Goal: Task Accomplishment & Management: Use online tool/utility

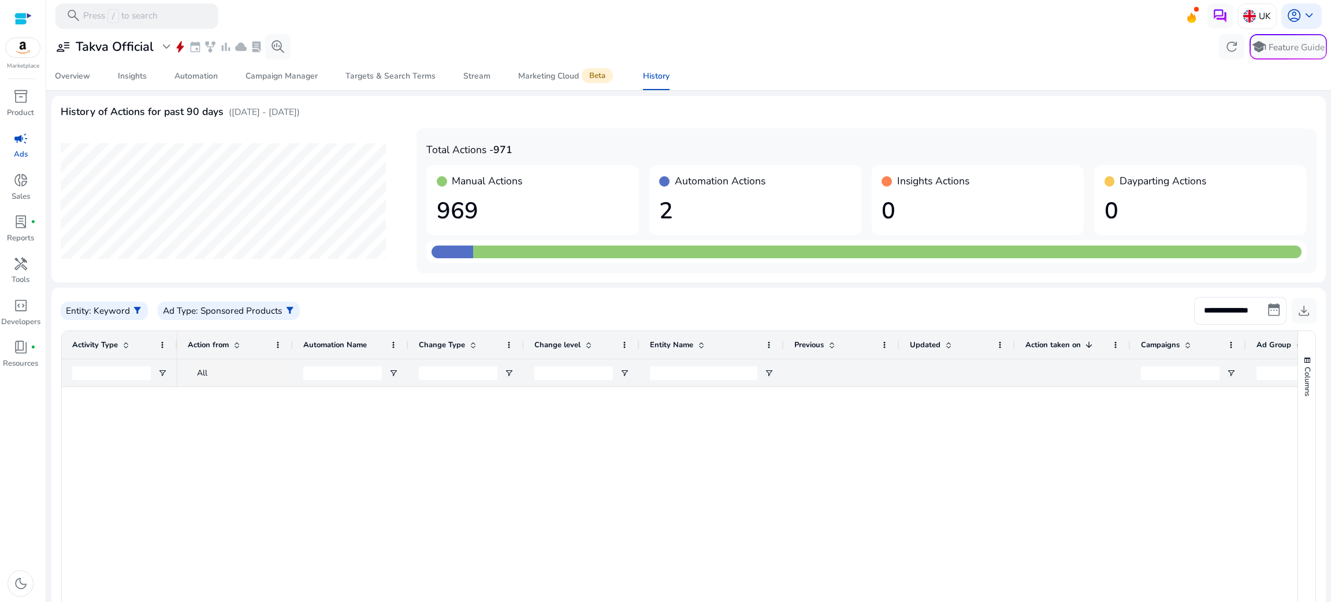
scroll to position [0, 77]
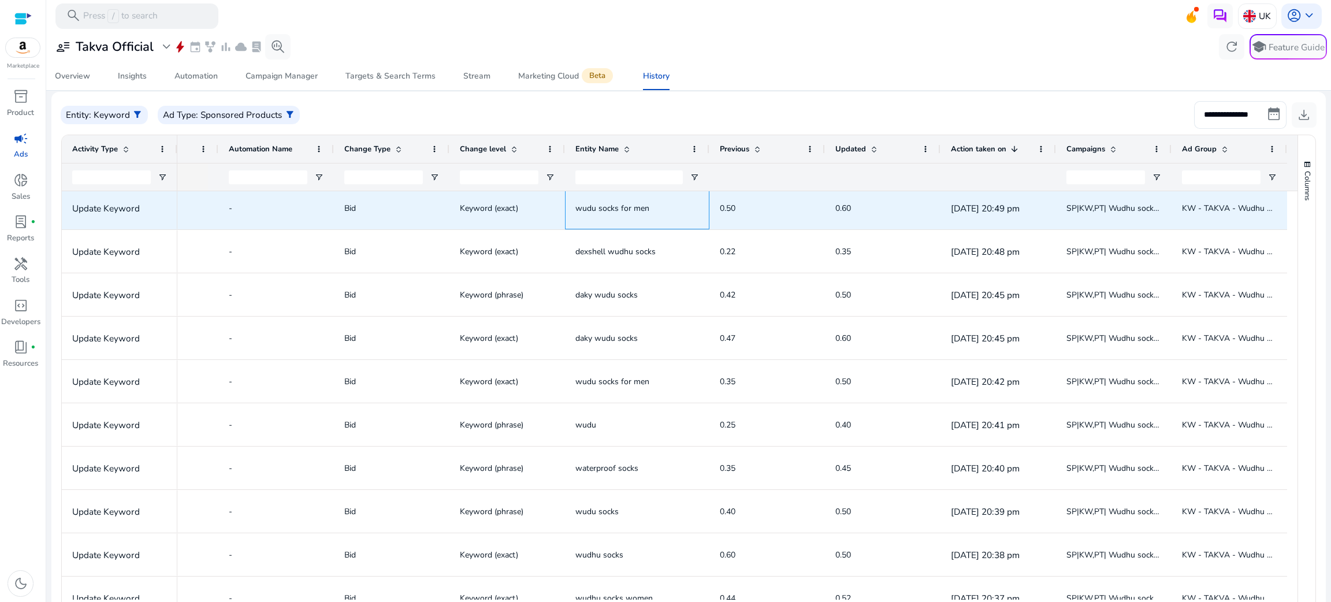
click at [665, 199] on span "wudu socks for men" at bounding box center [638, 208] width 124 height 24
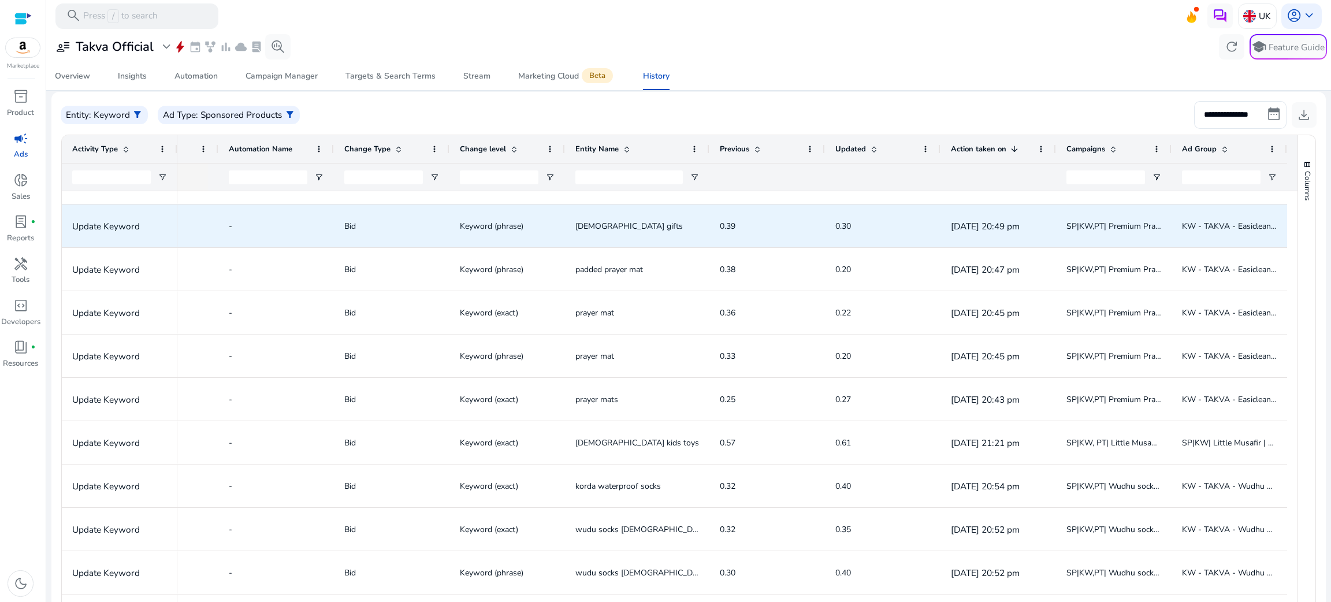
scroll to position [0, 0]
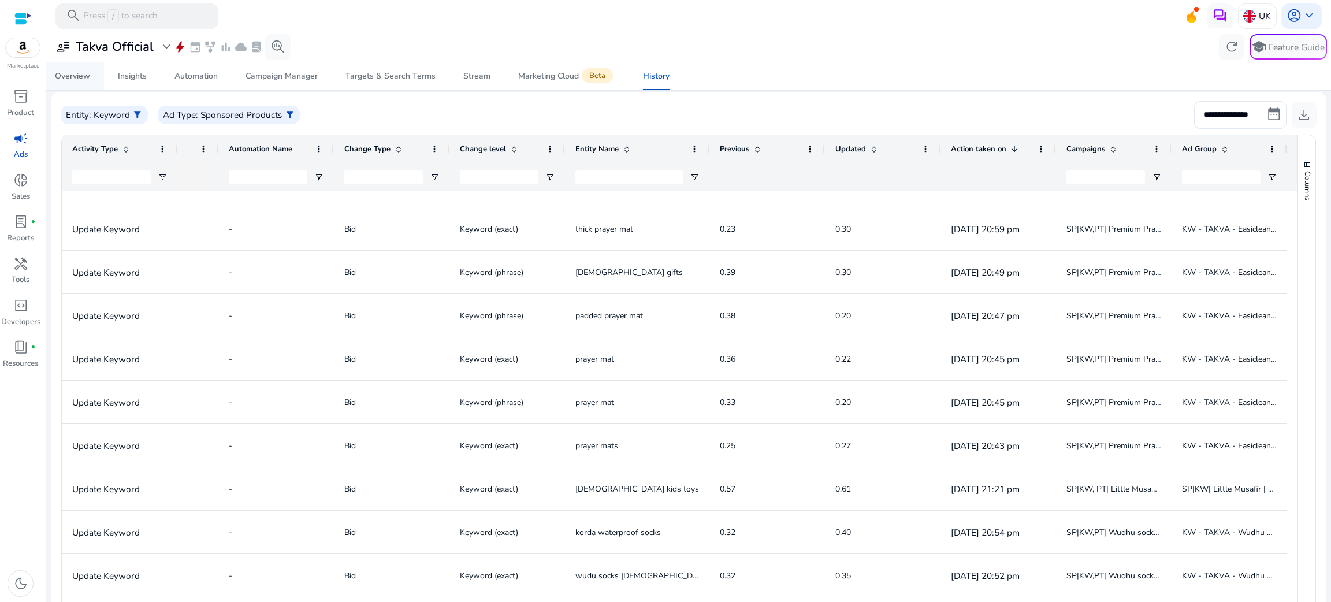
click at [91, 76] on link "Overview" at bounding box center [72, 76] width 63 height 28
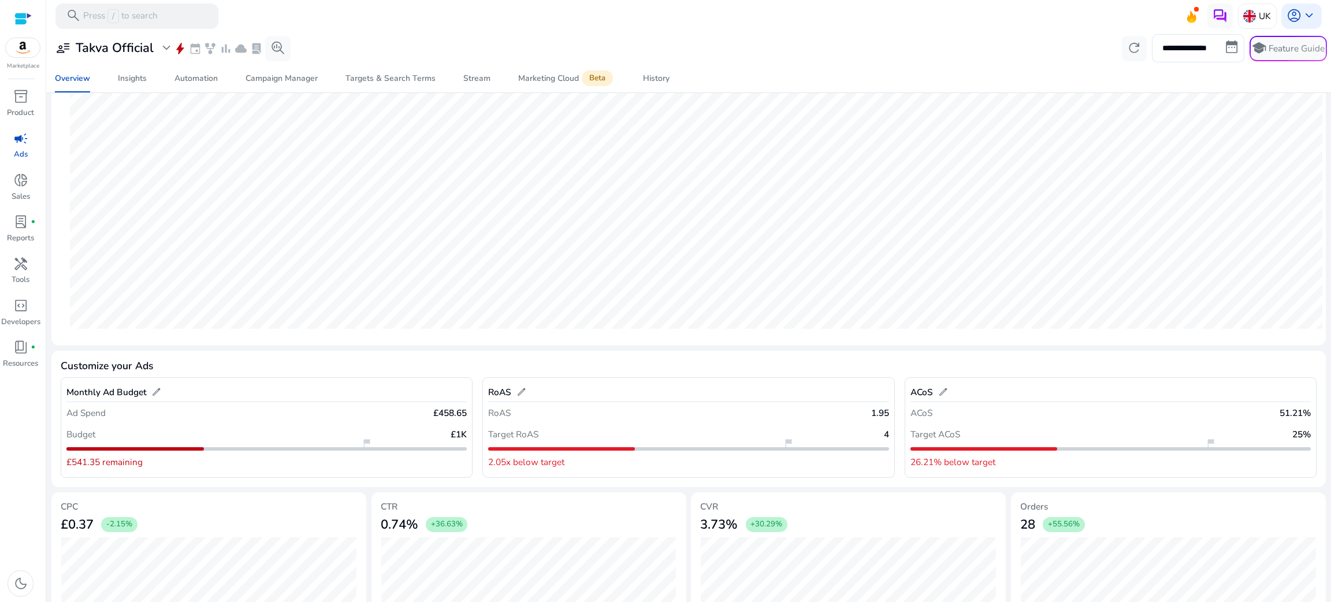
scroll to position [186, 0]
click at [20, 242] on p "Reports" at bounding box center [20, 239] width 27 height 12
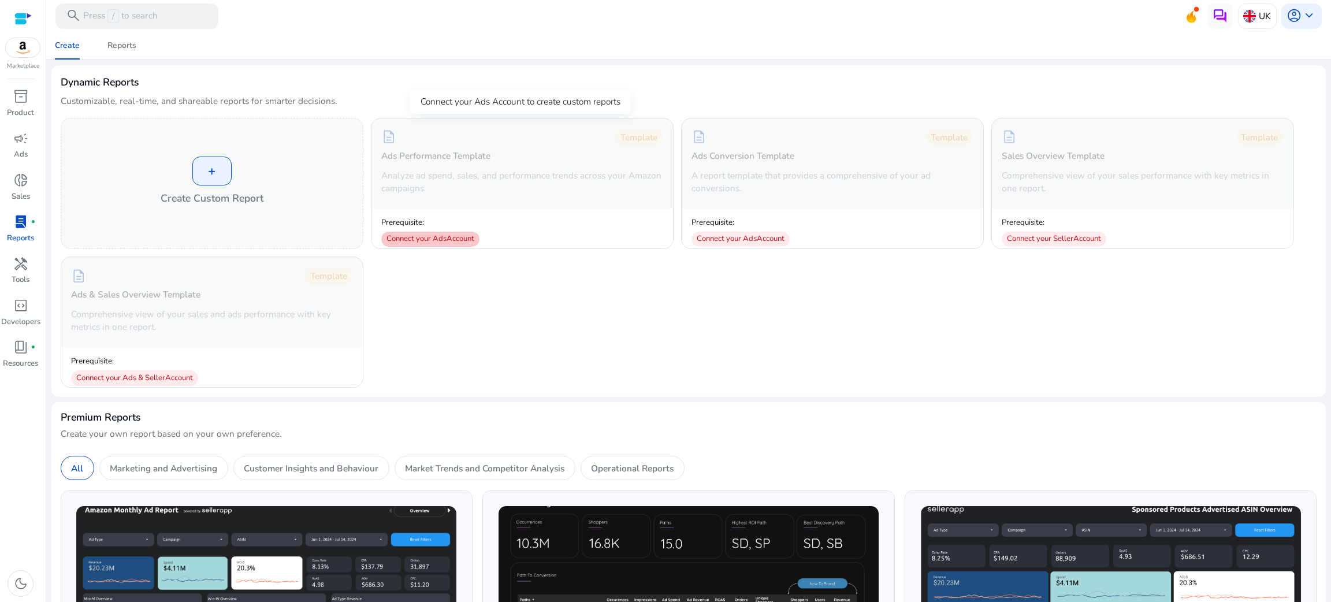
click at [429, 237] on div "Connect your Ads Account" at bounding box center [430, 239] width 98 height 15
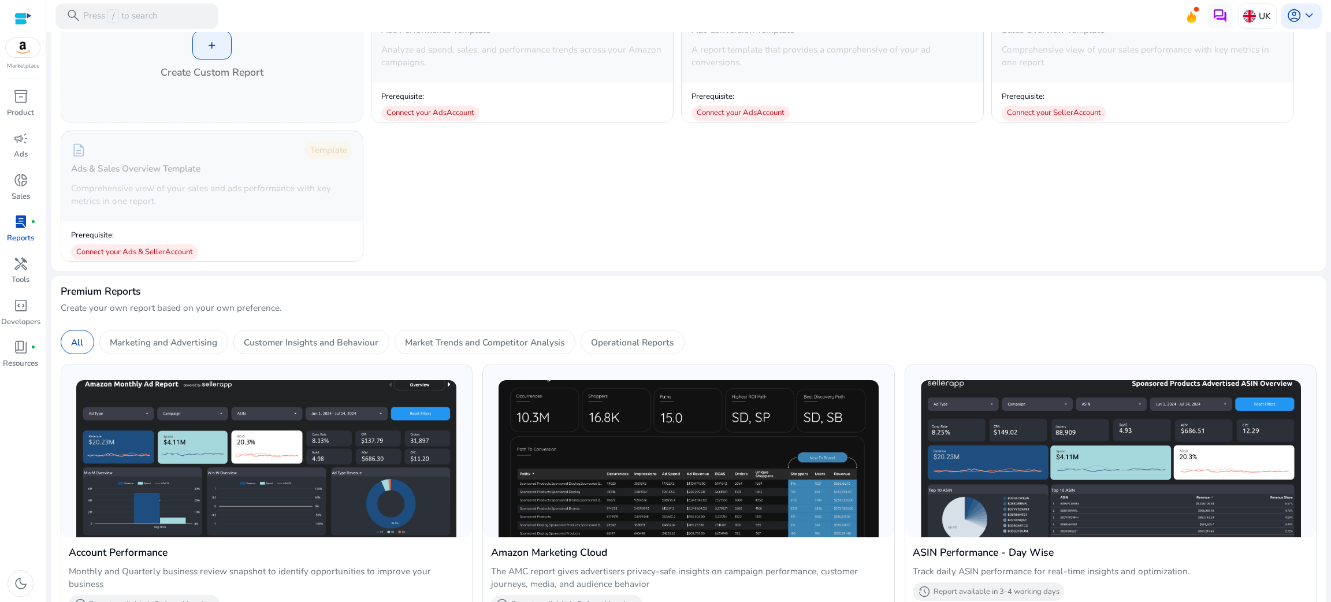
scroll to position [178, 0]
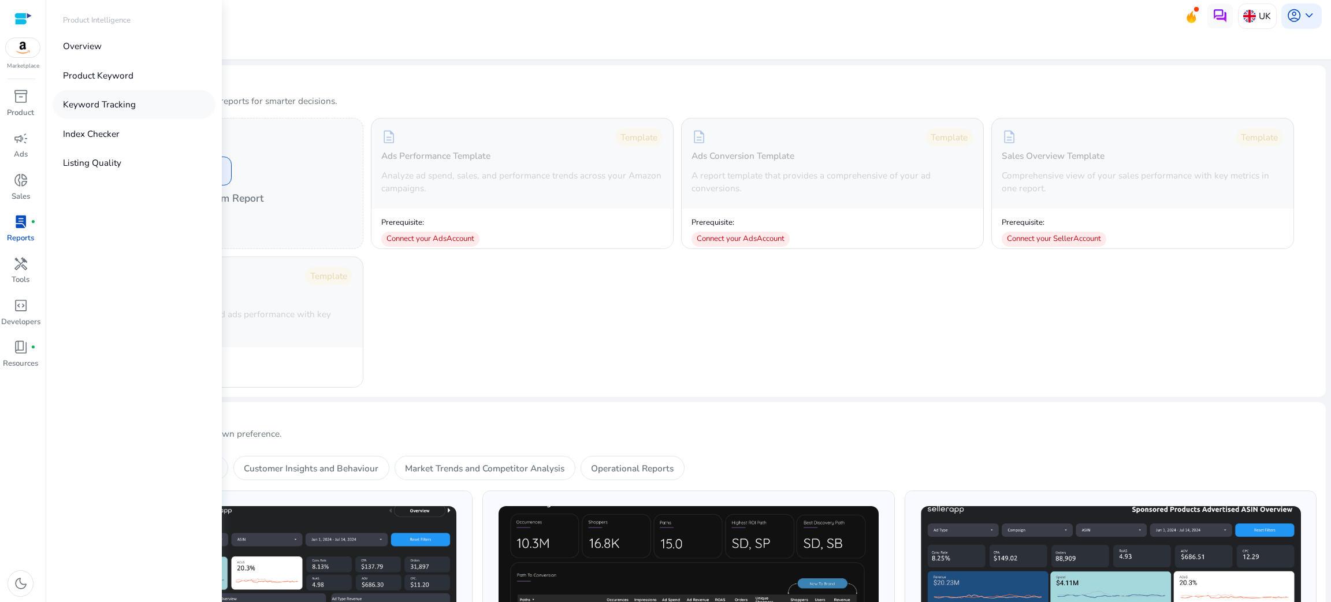
click at [95, 107] on p "Keyword Tracking" at bounding box center [99, 104] width 73 height 13
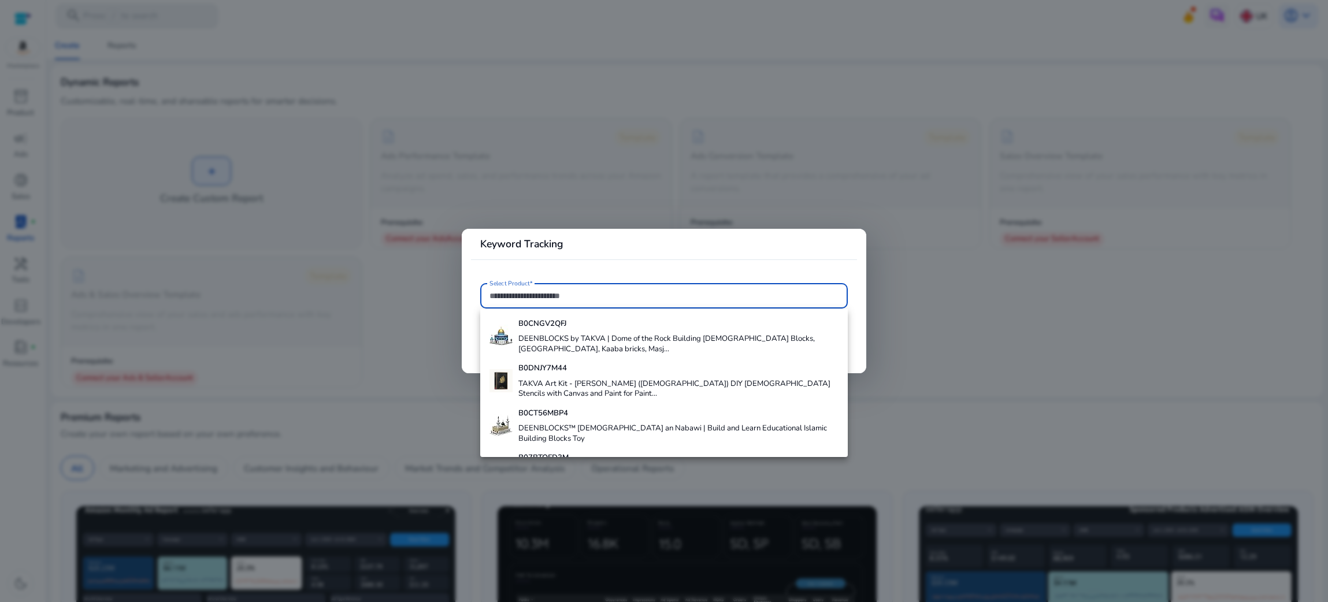
click at [553, 291] on input "Select Product*" at bounding box center [663, 296] width 349 height 13
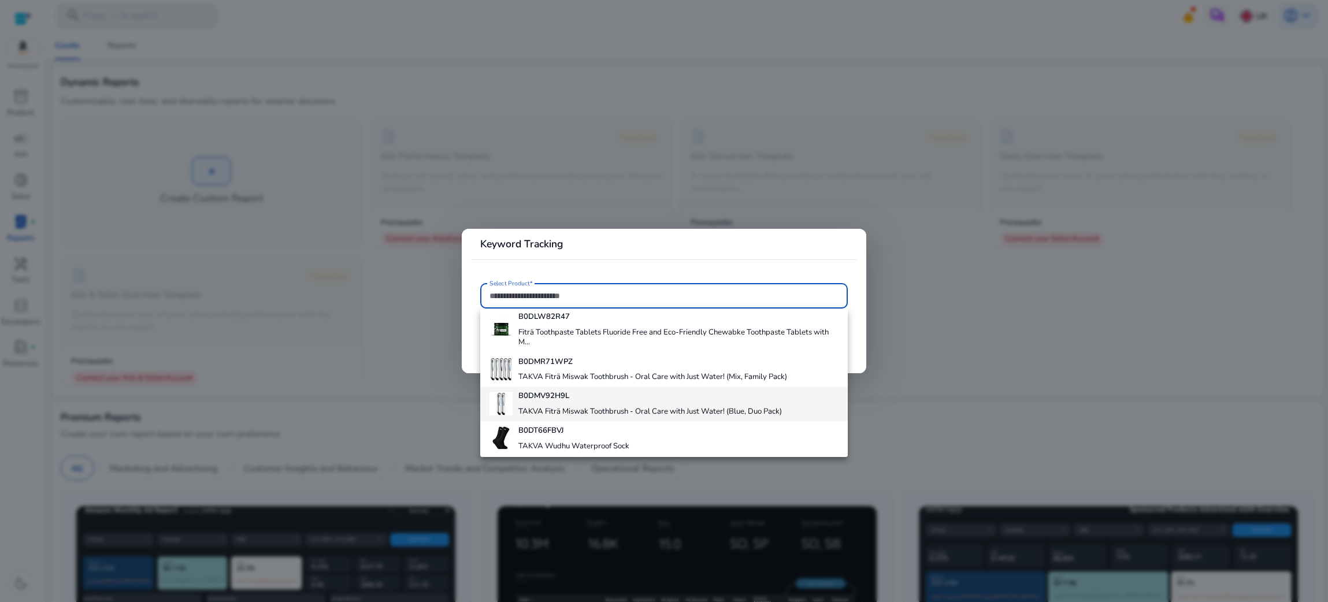
scroll to position [184, 0]
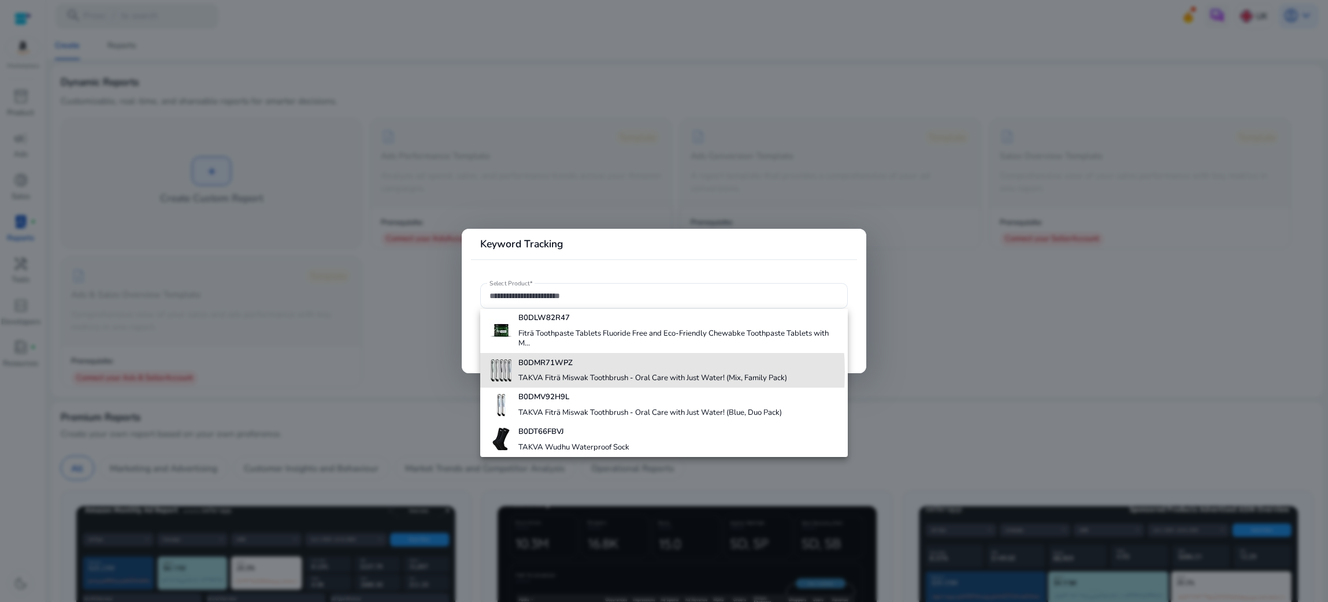
click at [573, 373] on h4 "TAKVA Fiträ Miswak Toothbrush - Oral Care with Just Water! (Mix, Family Pack)" at bounding box center [652, 378] width 269 height 10
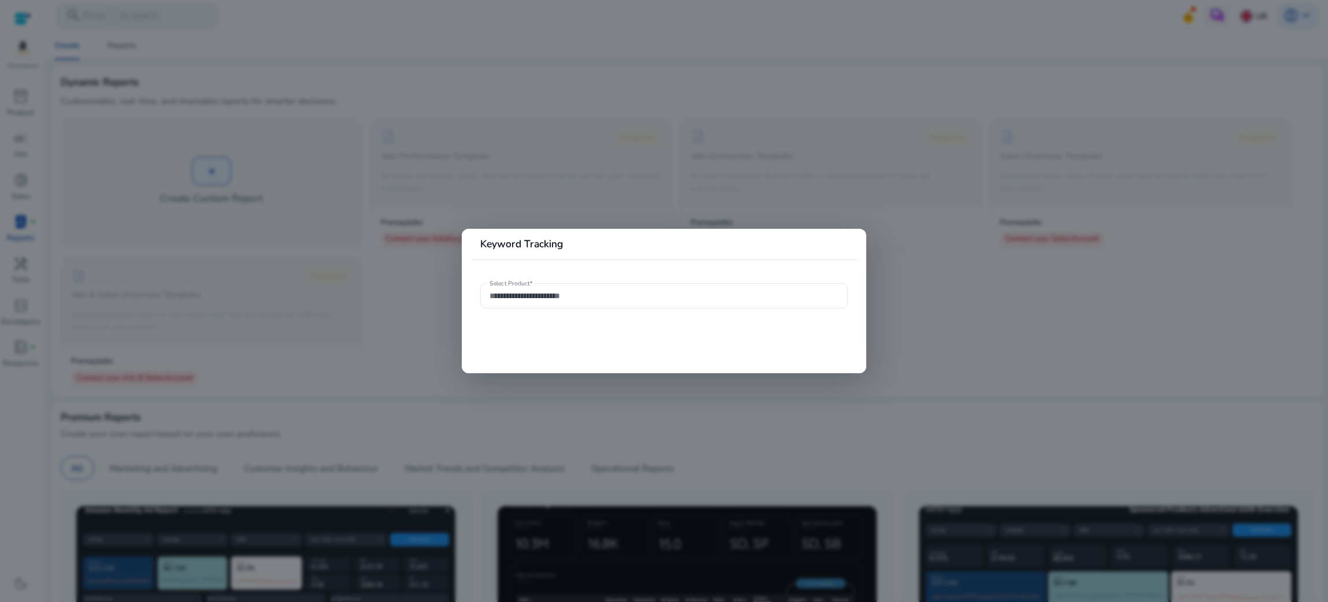
type input "**********"
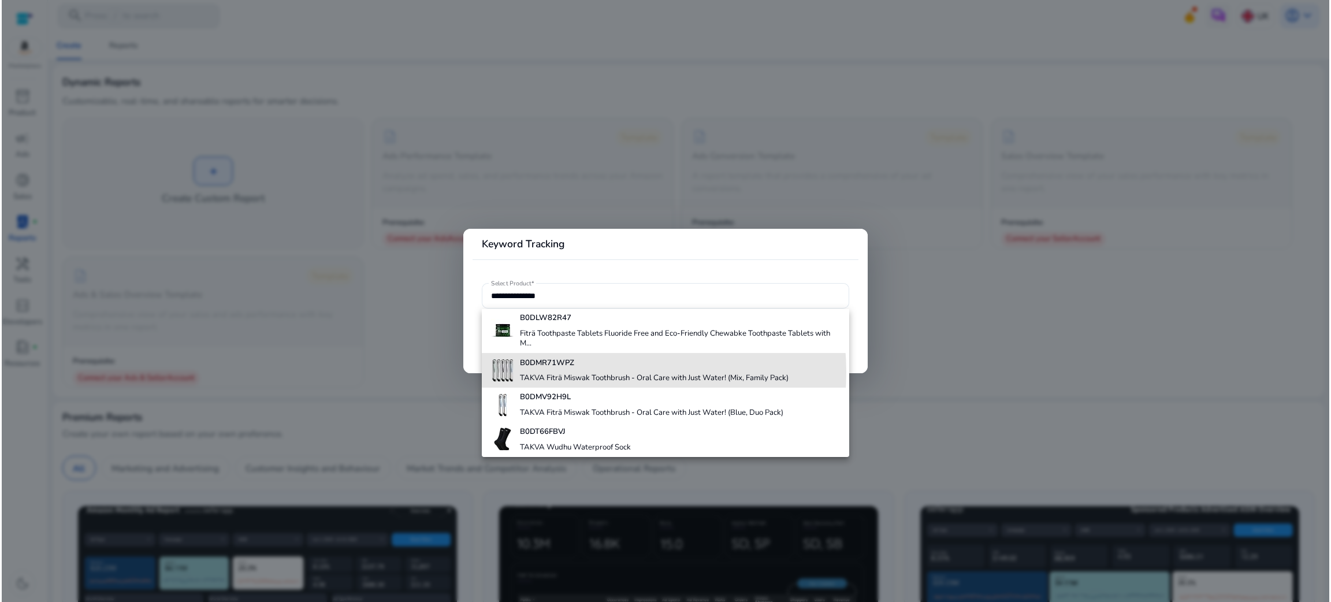
scroll to position [0, 0]
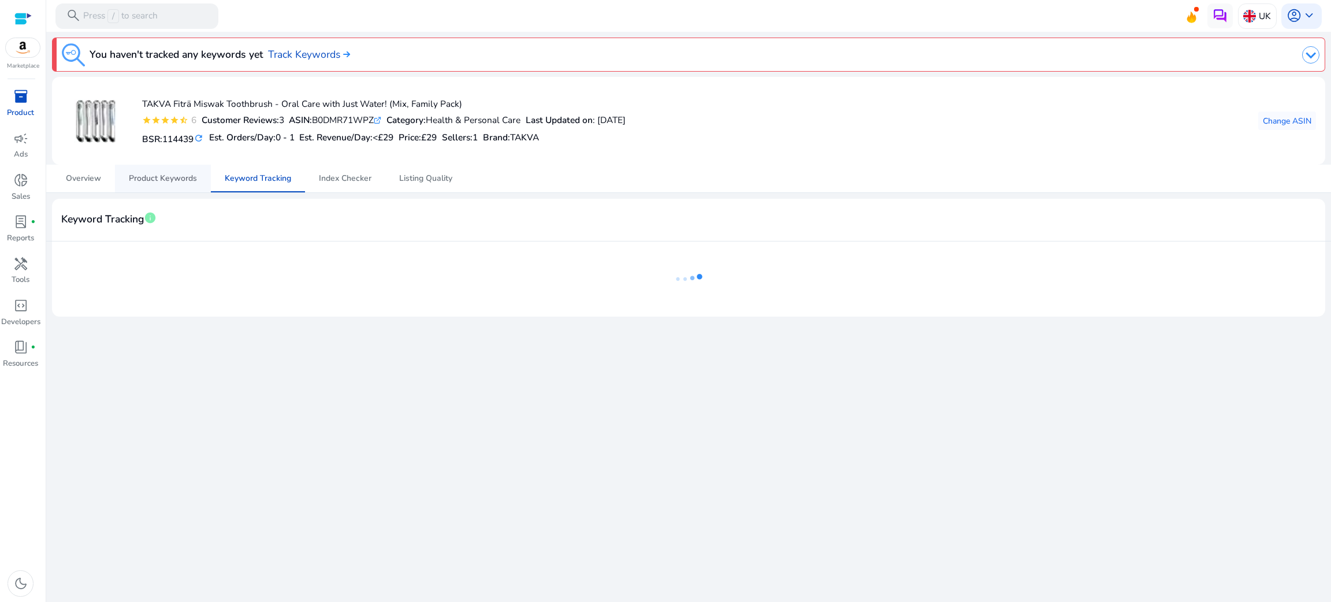
click at [157, 169] on span "Product Keywords" at bounding box center [163, 179] width 68 height 28
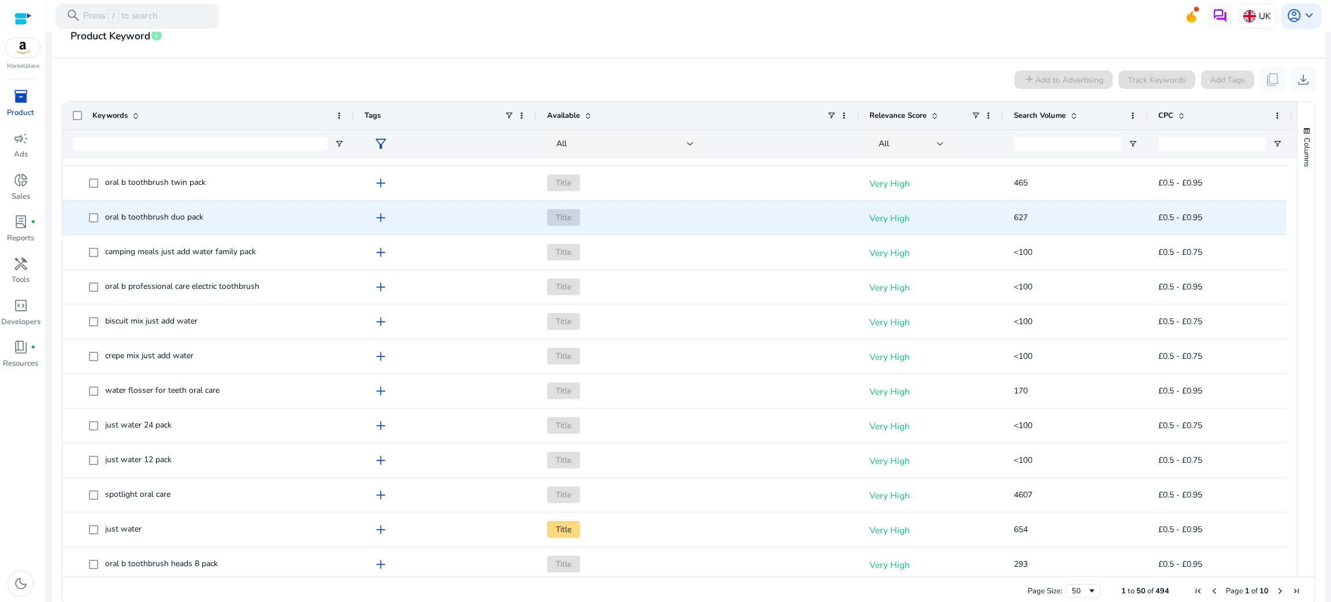
scroll to position [443, 0]
